Goal: Register for event/course

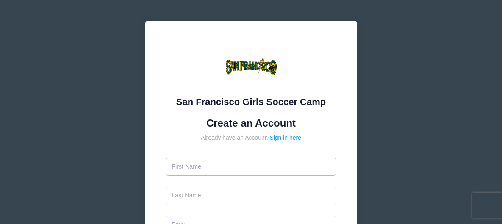
click at [204, 167] on input "text" at bounding box center [251, 167] width 171 height 18
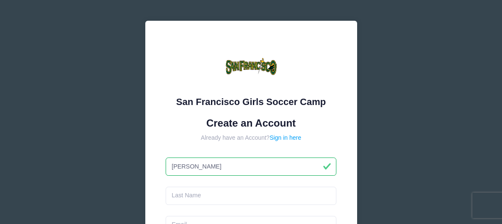
type input "[PERSON_NAME]"
click at [195, 196] on input "text" at bounding box center [251, 196] width 171 height 18
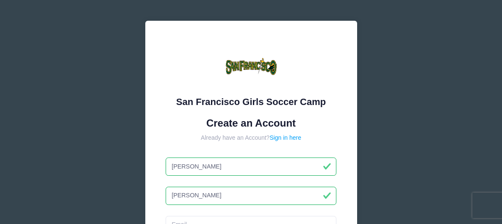
scroll to position [65, 0]
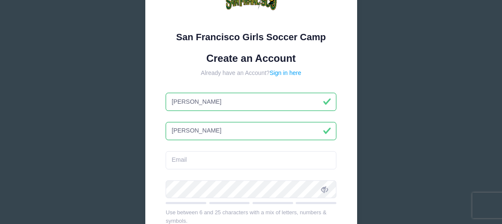
type input "[PERSON_NAME]"
click at [206, 161] on input "email" at bounding box center [251, 160] width 171 height 18
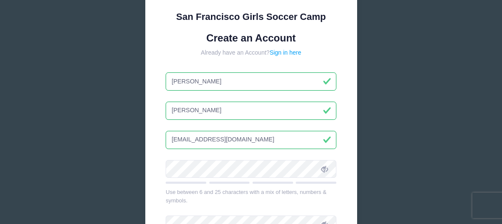
scroll to position [86, 0]
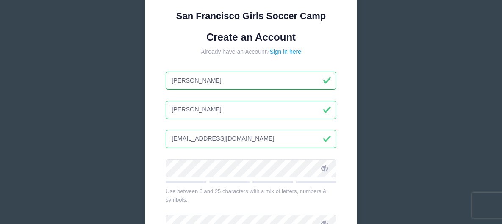
type input "[EMAIL_ADDRESS][DOMAIN_NAME]"
click at [164, 173] on div "San Francisco Girls Soccer Camp Create an Account Already have an Account? Sign…" at bounding box center [251, 134] width 212 height 399
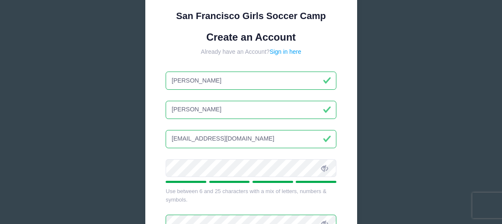
scroll to position [235, 0]
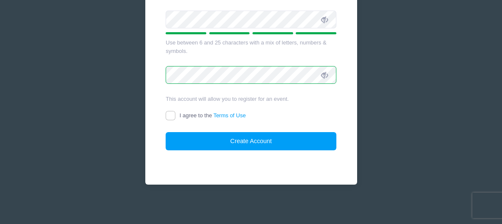
click at [323, 72] on icon at bounding box center [324, 75] width 7 height 7
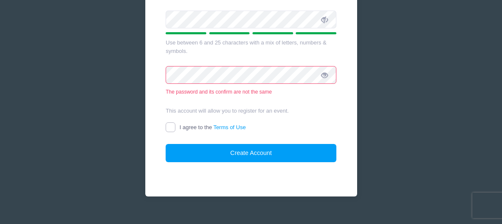
click at [171, 128] on input "I agree to the Terms of Use" at bounding box center [171, 128] width 10 height 10
checkbox input "true"
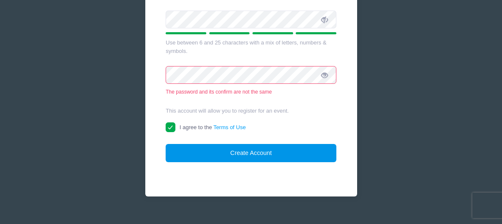
click at [205, 155] on button "Create Account" at bounding box center [251, 153] width 171 height 18
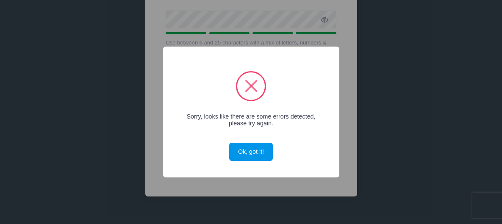
click at [257, 156] on button "Ok, got it!" at bounding box center [250, 152] width 43 height 18
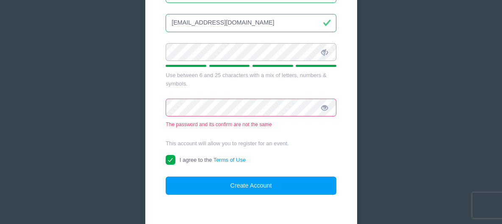
scroll to position [202, 0]
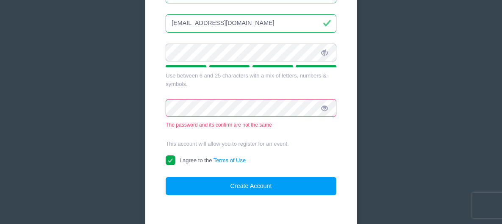
click at [165, 59] on div "San Francisco Girls Soccer Camp Create an Account Already have an Account? Sign…" at bounding box center [251, 24] width 212 height 411
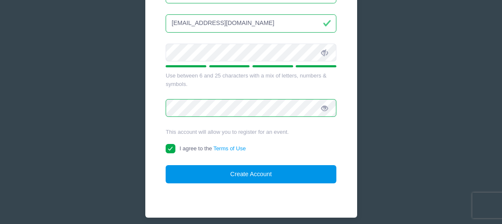
click at [212, 175] on button "Create Account" at bounding box center [251, 174] width 171 height 18
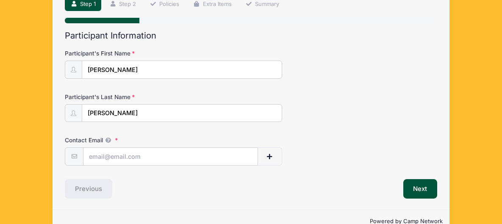
scroll to position [68, 0]
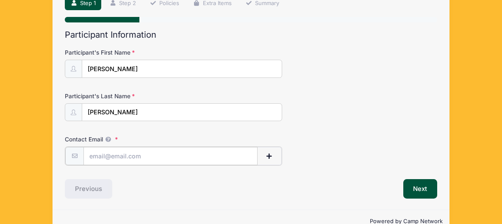
click at [197, 158] on input "Contact Email" at bounding box center [171, 156] width 174 height 18
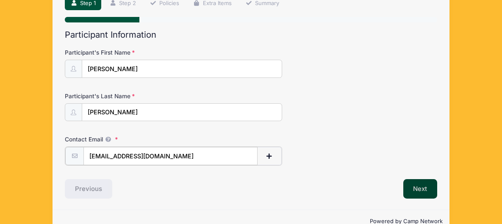
type input "[EMAIL_ADDRESS][DOMAIN_NAME]"
click at [409, 183] on button "Next" at bounding box center [421, 188] width 34 height 20
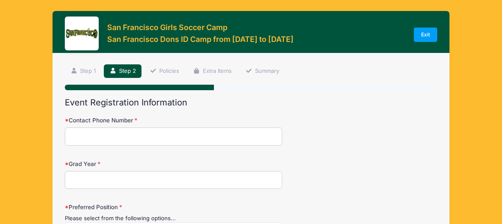
scroll to position [0, 0]
click at [219, 134] on input "Contact Phone Number" at bounding box center [174, 137] width 218 height 18
type input "2065492332"
click at [172, 182] on input "Grad Year" at bounding box center [174, 180] width 218 height 18
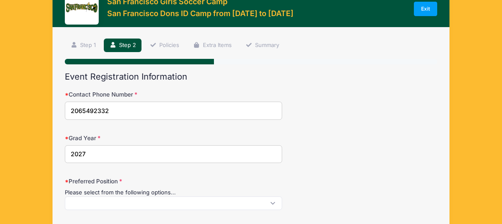
scroll to position [68, 0]
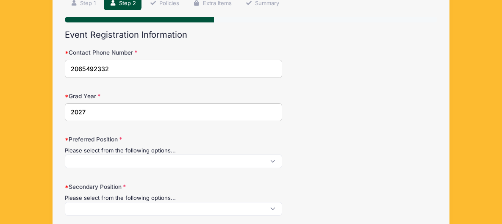
type input "2027"
click at [170, 163] on span at bounding box center [174, 162] width 218 height 14
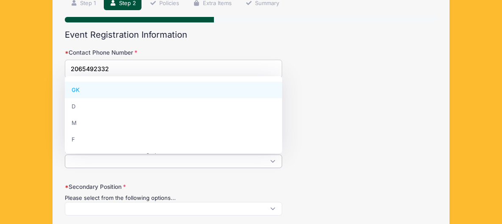
scroll to position [0, 0]
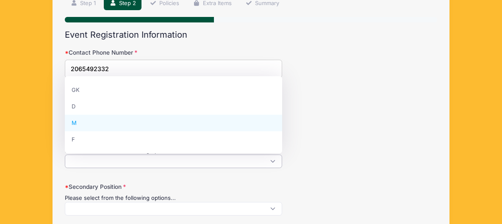
select select "M"
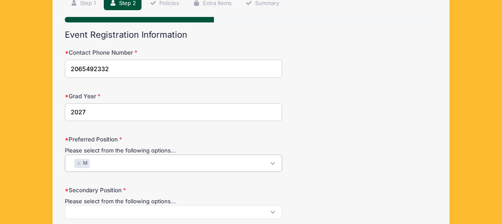
scroll to position [95, 0]
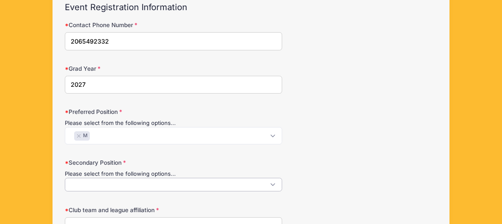
click at [157, 185] on span at bounding box center [174, 185] width 218 height 14
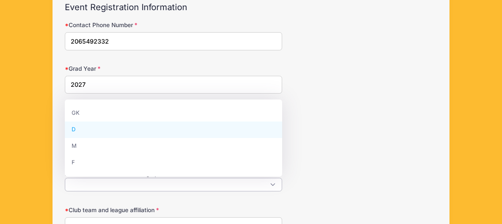
select select "D"
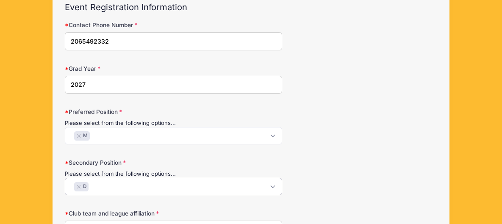
scroll to position [155, 0]
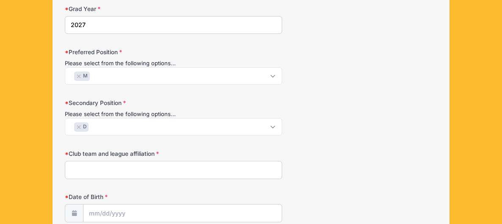
click at [140, 165] on input "Club team and league affiliation" at bounding box center [174, 170] width 218 height 18
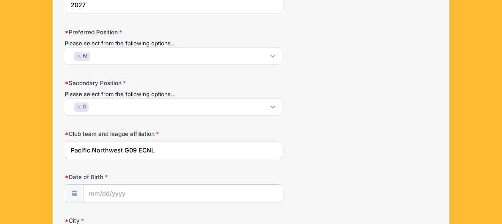
type input "Pacific Northwest G09 ECNL"
click at [128, 192] on input "Date of Birth" at bounding box center [183, 194] width 198 height 18
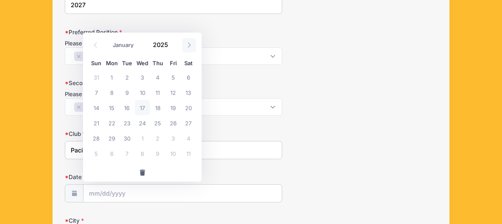
click at [187, 47] on icon at bounding box center [190, 45] width 6 height 6
select select "11"
click at [187, 47] on icon at bounding box center [190, 45] width 6 height 6
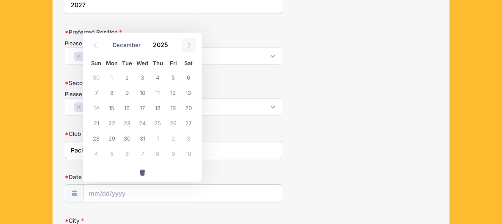
type input "2026"
click at [187, 47] on icon at bounding box center [190, 45] width 6 height 6
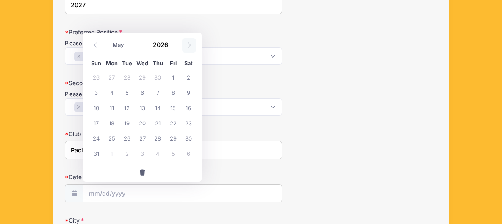
click at [187, 47] on icon at bounding box center [190, 45] width 6 height 6
select select "5"
click at [100, 93] on span "7" at bounding box center [96, 92] width 15 height 15
type input "[DATE]"
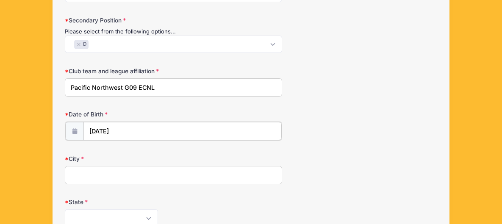
scroll to position [239, 0]
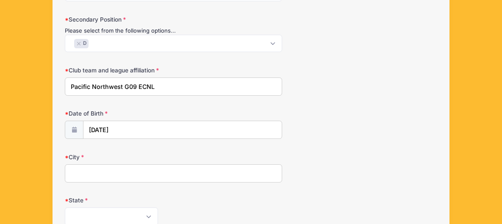
click at [108, 170] on input "City" at bounding box center [174, 174] width 218 height 18
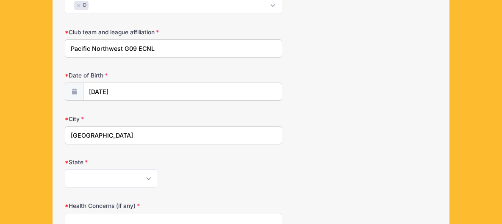
scroll to position [279, 0]
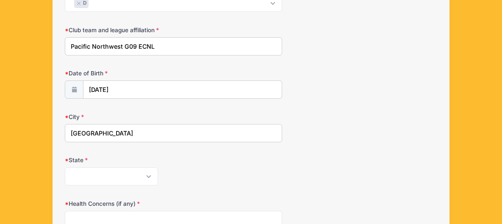
type input "[GEOGRAPHIC_DATA]"
click at [108, 170] on select "[US_STATE] [US_STATE] [US_STATE] [US_STATE] [US_STATE] Armed Forces Africa Arme…" at bounding box center [111, 176] width 93 height 18
select select "WA"
click at [65, 167] on select "[US_STATE] [US_STATE] [US_STATE] [US_STATE] [US_STATE] Armed Forces Africa Arme…" at bounding box center [111, 176] width 93 height 18
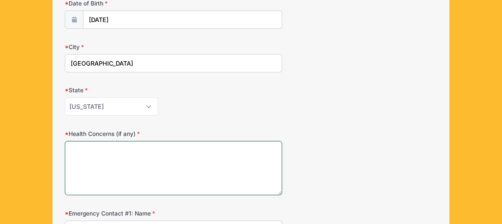
click at [99, 151] on textarea "Health Concerns (if any)" at bounding box center [174, 168] width 218 height 55
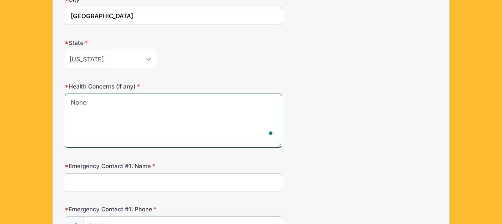
type textarea "None"
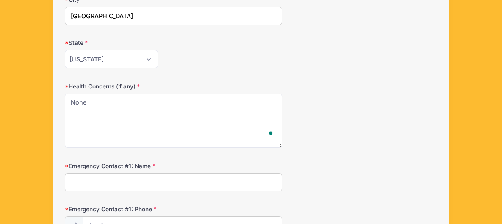
click at [99, 184] on input "Emergency Contact #1: Name" at bounding box center [174, 182] width 218 height 18
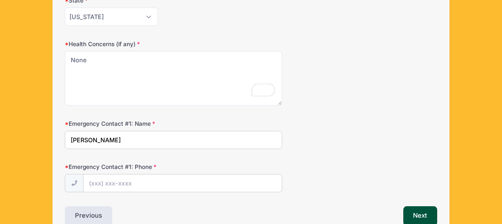
type input "[PERSON_NAME]"
click at [99, 184] on input "Emergency Contact #1: Phone" at bounding box center [183, 184] width 198 height 18
type input "[PHONE_NUMBER]"
click at [420, 209] on button "Next" at bounding box center [421, 216] width 34 height 20
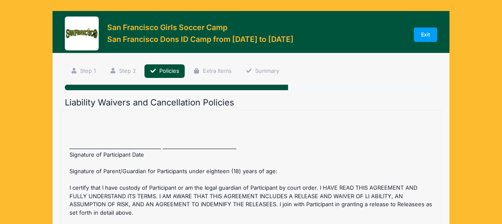
scroll to position [31, 0]
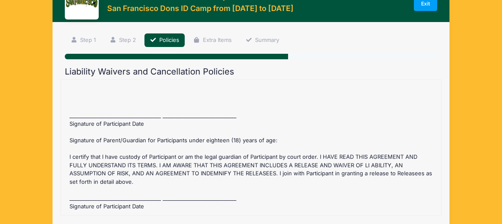
click at [89, 108] on div "San Francisco Dons ID Camp Refund Policy : Before [DATE] registration fee is re…" at bounding box center [251, 147] width 372 height 127
drag, startPoint x: 78, startPoint y: 97, endPoint x: 115, endPoint y: 111, distance: 39.8
click at [115, 111] on div "San Francisco Dons ID Camp Refund Policy : Before [DATE] registration fee is re…" at bounding box center [251, 147] width 372 height 127
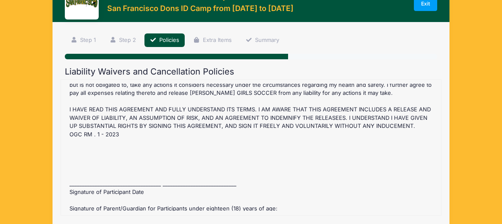
click at [114, 175] on div "San Francisco Dons ID Camp Refund Policy : Before [DATE] registration fee is re…" at bounding box center [251, 147] width 372 height 127
click at [93, 188] on div "San Francisco Dons ID Camp Refund Policy : Before [DATE] registration fee is re…" at bounding box center [251, 147] width 372 height 127
click at [92, 197] on div "San Francisco Dons ID Camp Refund Policy : Before [DATE] registration fee is re…" at bounding box center [251, 147] width 372 height 127
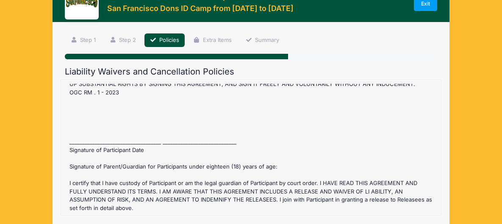
click at [100, 140] on div "San Francisco Dons ID Camp Refund Policy : Before [DATE] registration fee is re…" at bounding box center [251, 147] width 372 height 127
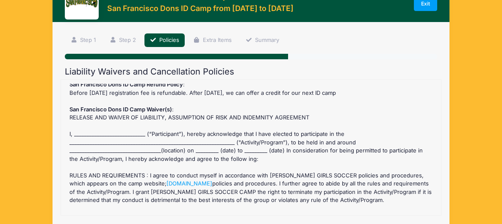
scroll to position [3, 0]
click at [101, 131] on div "San Francisco Dons ID Camp Refund Policy : Before [DATE] registration fee is re…" at bounding box center [251, 147] width 372 height 127
click at [120, 142] on div "San Francisco Dons ID Camp Refund Policy : Before [DATE] registration fee is re…" at bounding box center [251, 147] width 372 height 127
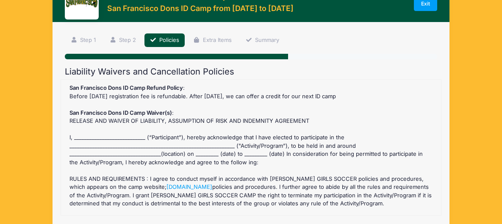
scroll to position [16, 0]
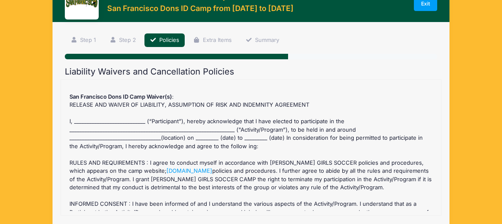
click at [134, 120] on div "San Francisco Dons ID Camp Refund Policy : Before [DATE] registration fee is re…" at bounding box center [251, 147] width 372 height 127
click at [167, 43] on link "Policies" at bounding box center [165, 40] width 41 height 14
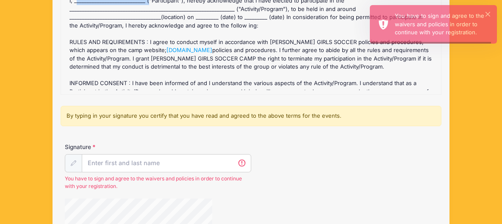
scroll to position [249, 0]
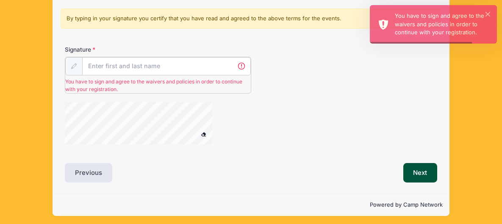
click at [165, 63] on input "Signature" at bounding box center [166, 66] width 169 height 18
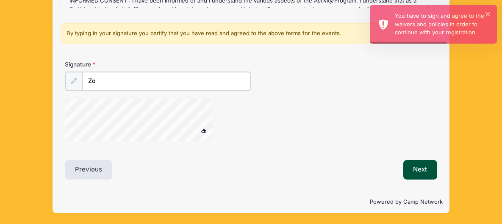
scroll to position [231, 0]
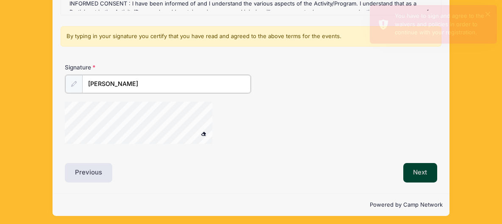
type input "[PERSON_NAME]"
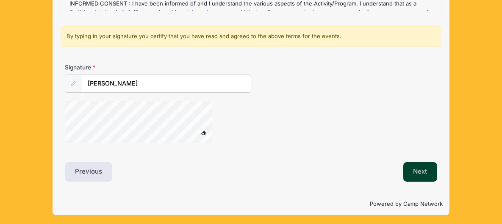
scroll to position [231, 0]
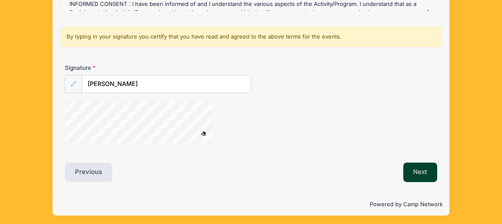
click at [424, 170] on button "Next" at bounding box center [421, 173] width 34 height 20
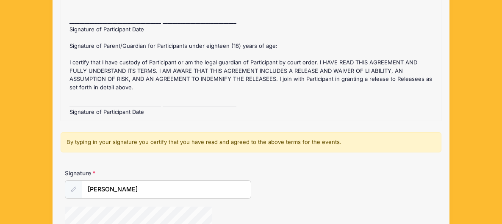
scroll to position [126, 0]
click at [136, 100] on div "San Francisco Dons ID Camp Refund Policy : Before [DATE] registration fee is re…" at bounding box center [251, 52] width 372 height 127
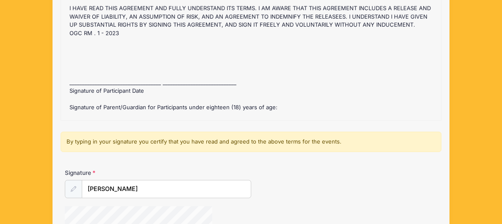
scroll to position [446, 0]
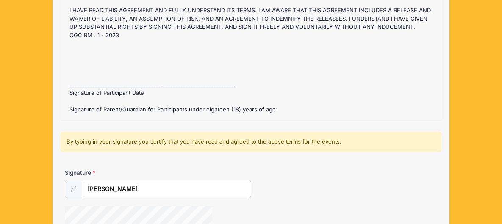
click at [135, 98] on div "San Francisco Dons ID Camp Refund Policy : Before [DATE] registration fee is re…" at bounding box center [251, 52] width 372 height 127
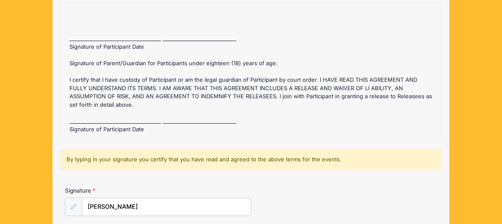
scroll to position [526, 0]
click at [133, 95] on div "San Francisco Dons ID Camp Refund Policy : Before [DATE] registration fee is re…" at bounding box center [251, 70] width 372 height 127
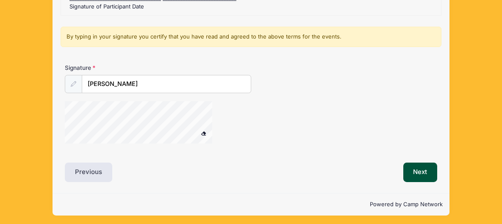
scroll to position [231, 0]
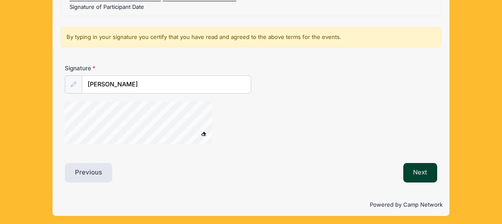
click at [419, 167] on button "Next" at bounding box center [421, 173] width 34 height 20
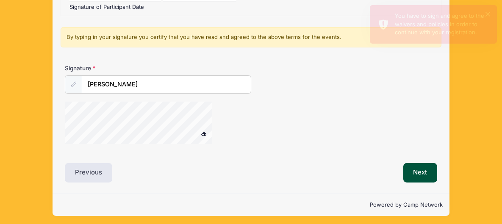
click at [206, 132] on span at bounding box center [204, 133] width 6 height 5
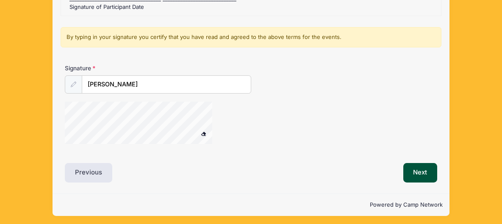
click at [206, 132] on span at bounding box center [204, 133] width 6 height 5
click at [411, 163] on button "Next" at bounding box center [421, 173] width 34 height 20
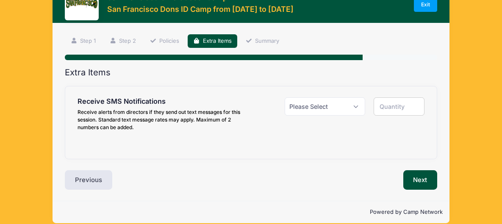
scroll to position [31, 0]
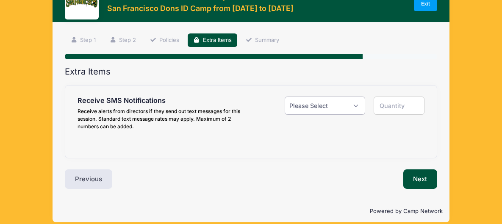
click at [348, 106] on select "Please Select Yes ($0.00) No" at bounding box center [325, 106] width 81 height 18
select select "1"
click at [285, 97] on select "Please Select Yes ($0.00) No" at bounding box center [325, 106] width 81 height 18
type input "1"
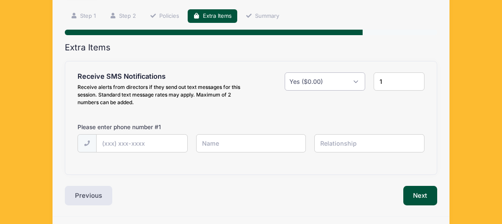
scroll to position [56, 0]
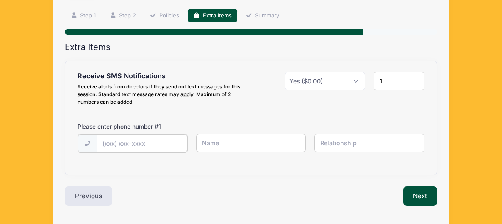
click at [163, 142] on input "text" at bounding box center [142, 143] width 91 height 18
drag, startPoint x: 153, startPoint y: 142, endPoint x: 120, endPoint y: 144, distance: 32.3
click at [120, 144] on input "[PHONE_NUMBER]" at bounding box center [142, 143] width 91 height 18
type input "[PHONE_NUMBER]"
click at [209, 143] on input "text" at bounding box center [251, 143] width 110 height 18
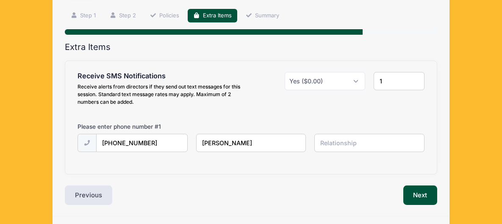
type input "[PERSON_NAME]"
click at [337, 146] on input "text" at bounding box center [370, 143] width 110 height 18
type input "mother"
click at [418, 192] on button "Next" at bounding box center [421, 196] width 34 height 20
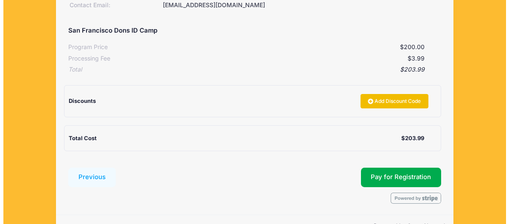
scroll to position [155, 0]
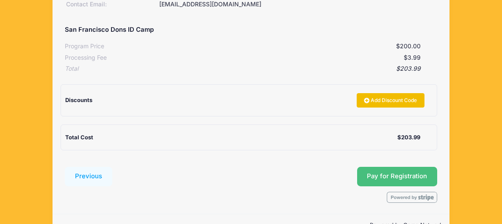
click at [371, 178] on button "Pay for Registration" at bounding box center [397, 177] width 81 height 20
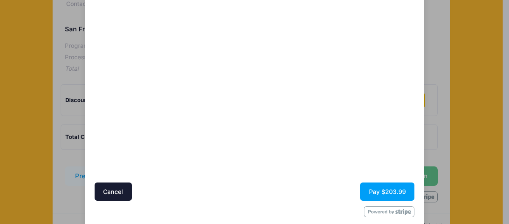
scroll to position [115, 0]
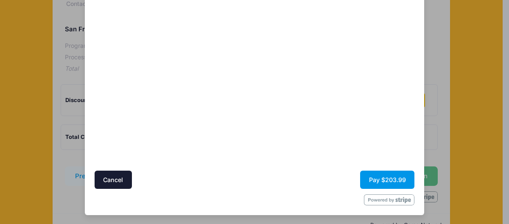
click at [360, 182] on button "Pay $203.99" at bounding box center [387, 180] width 54 height 18
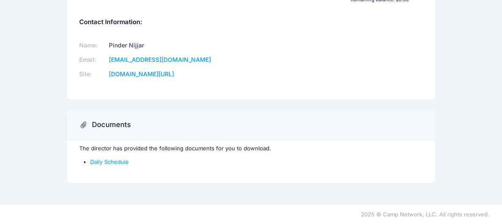
scroll to position [262, 0]
